Goal: Task Accomplishment & Management: Use online tool/utility

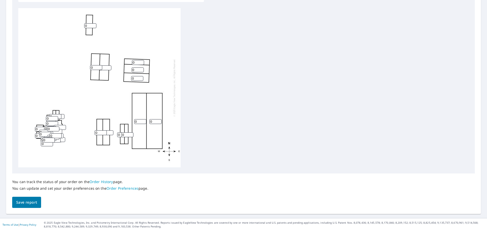
type input "1"
click at [56, 117] on input "1" at bounding box center [52, 118] width 12 height 5
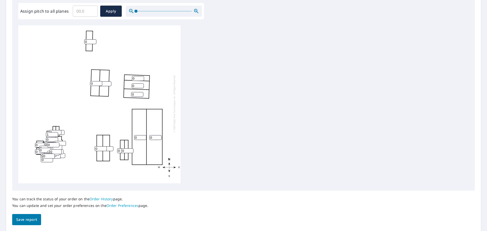
scroll to position [170, 0]
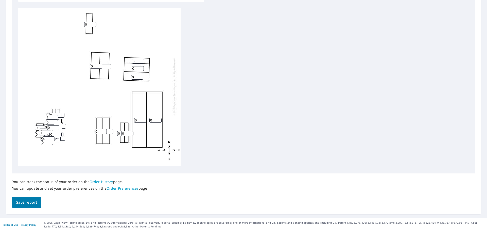
click at [38, 126] on input "0" at bounding box center [41, 128] width 12 height 5
type input "2"
click at [39, 126] on input "2" at bounding box center [41, 128] width 12 height 5
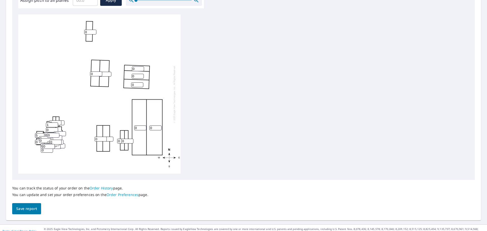
scroll to position [170, 0]
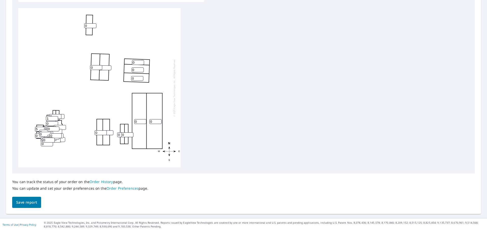
type input "5"
click at [50, 119] on input "1" at bounding box center [52, 118] width 12 height 5
type input "5"
click at [46, 141] on input "0" at bounding box center [49, 140] width 12 height 5
click at [46, 135] on input "0" at bounding box center [45, 134] width 12 height 5
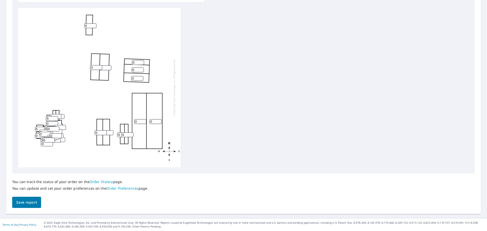
click at [38, 137] on input "0" at bounding box center [41, 135] width 12 height 5
type input "5"
click at [50, 141] on input "0" at bounding box center [49, 140] width 12 height 5
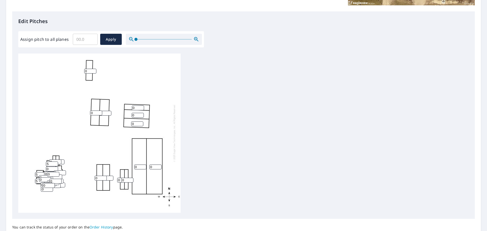
scroll to position [69, 0]
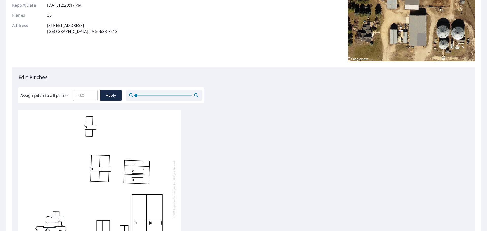
click at [86, 97] on input "Assign pitch to all planes" at bounding box center [85, 95] width 25 height 14
type input "5"
click at [108, 95] on span "Apply" at bounding box center [110, 95] width 13 height 6
type input "5"
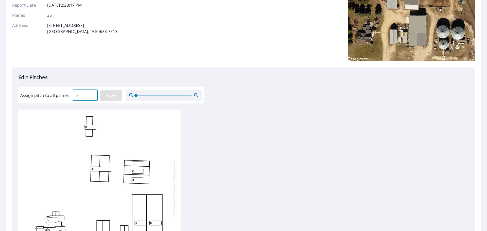
type input "5"
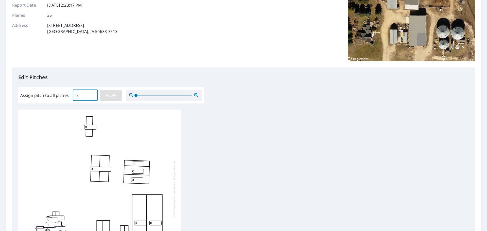
type input "5"
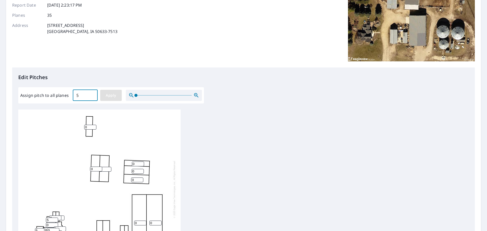
type input "5"
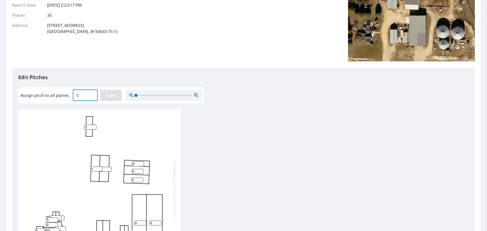
type input "5"
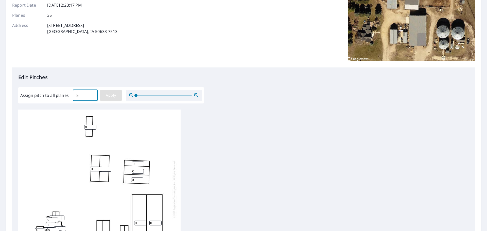
type input "5"
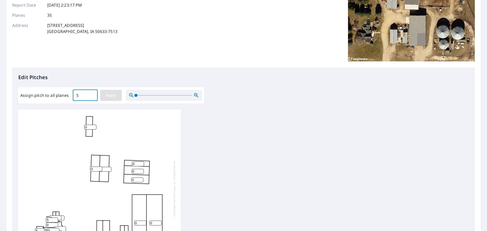
type input "5"
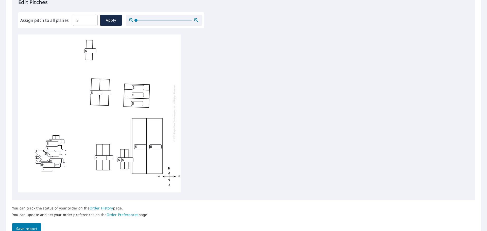
scroll to position [170, 0]
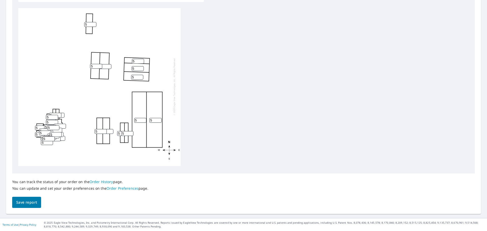
click at [33, 202] on span "Save report" at bounding box center [26, 202] width 21 height 6
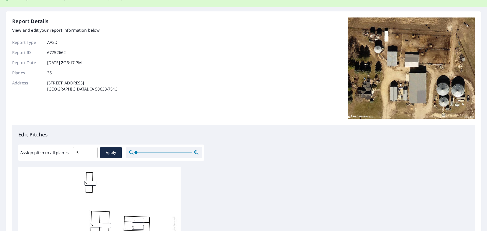
scroll to position [0, 0]
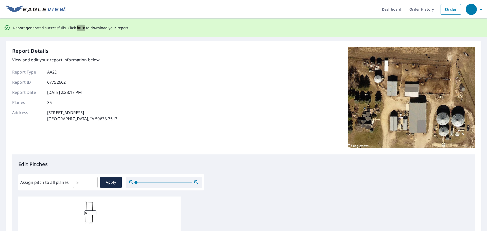
click at [80, 27] on span "here" at bounding box center [81, 28] width 8 height 6
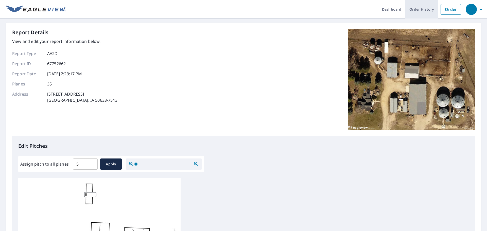
click at [420, 8] on link "Order History" at bounding box center [421, 9] width 33 height 19
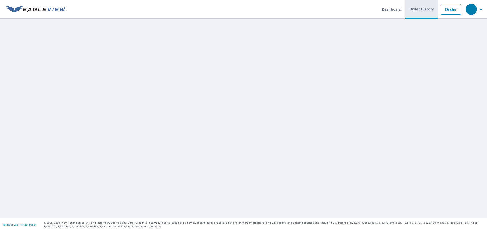
click at [420, 8] on link "Order History" at bounding box center [421, 9] width 33 height 19
